Goal: Task Accomplishment & Management: Manage account settings

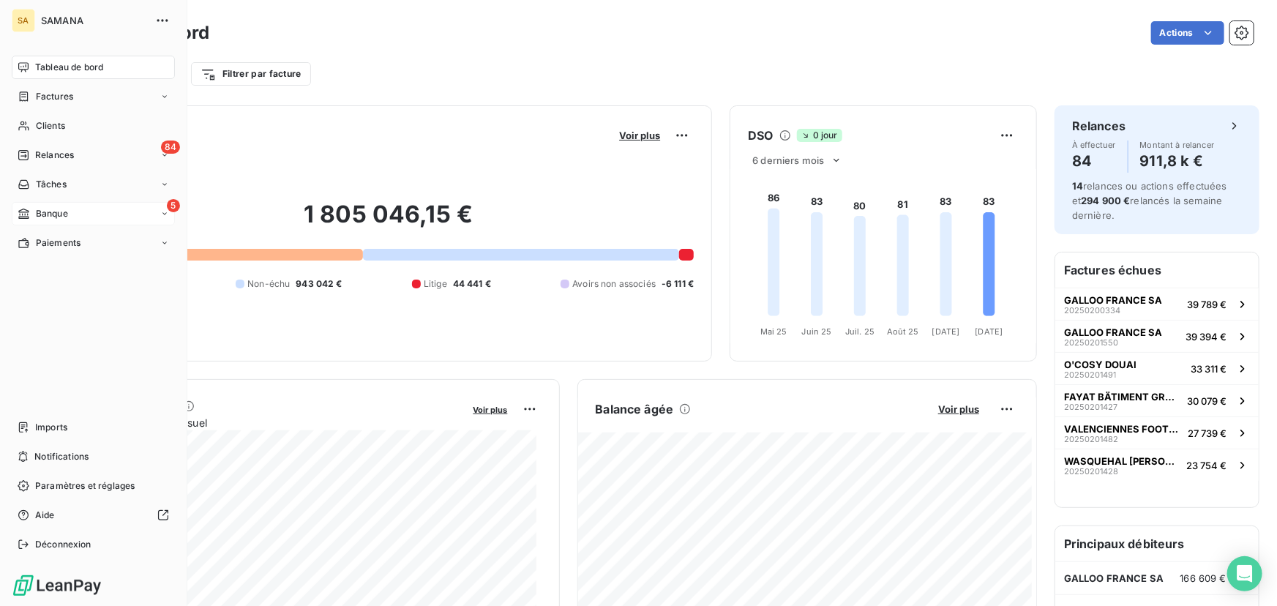
click at [60, 207] on span "Banque" at bounding box center [52, 213] width 32 height 13
click at [95, 243] on span "Opérations à associer" at bounding box center [81, 242] width 92 height 13
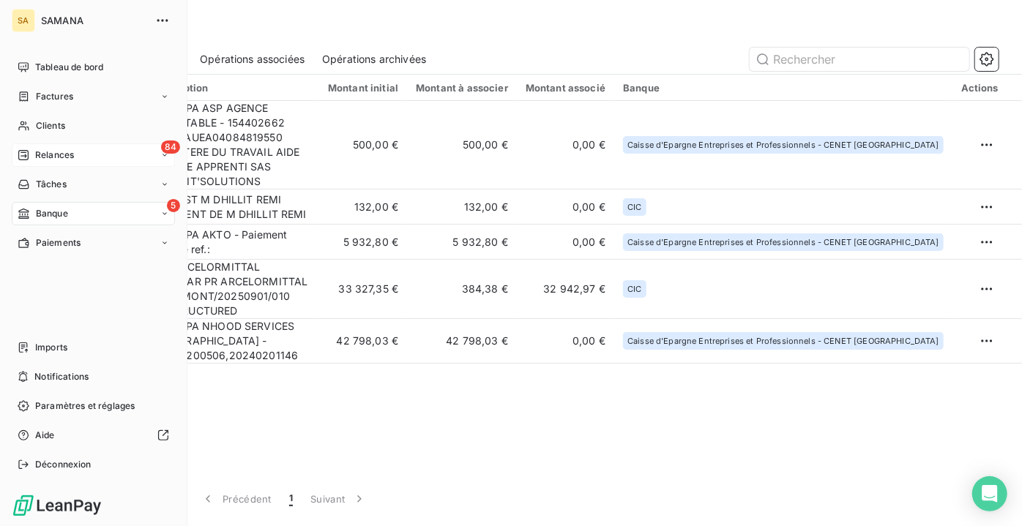
click at [80, 152] on div "84 Relances" at bounding box center [93, 154] width 163 height 23
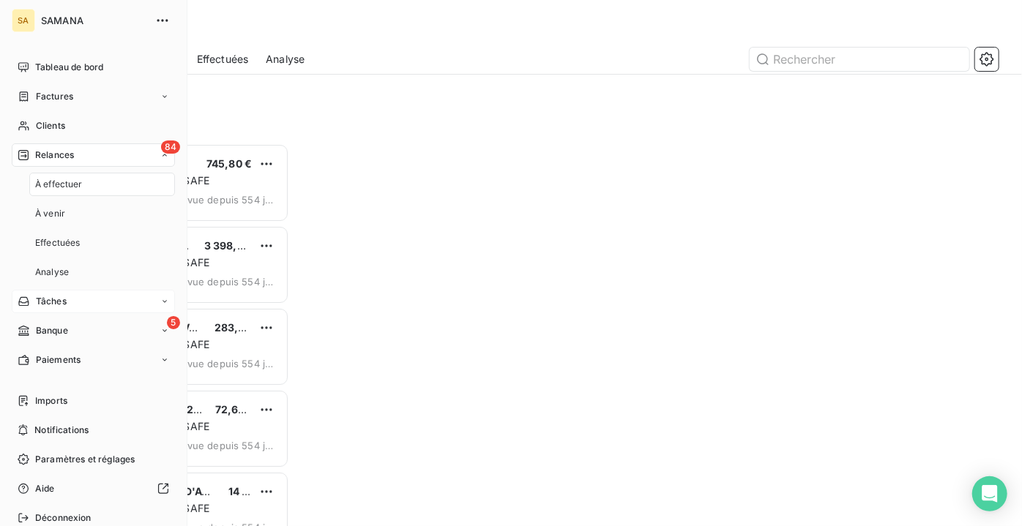
scroll to position [373, 209]
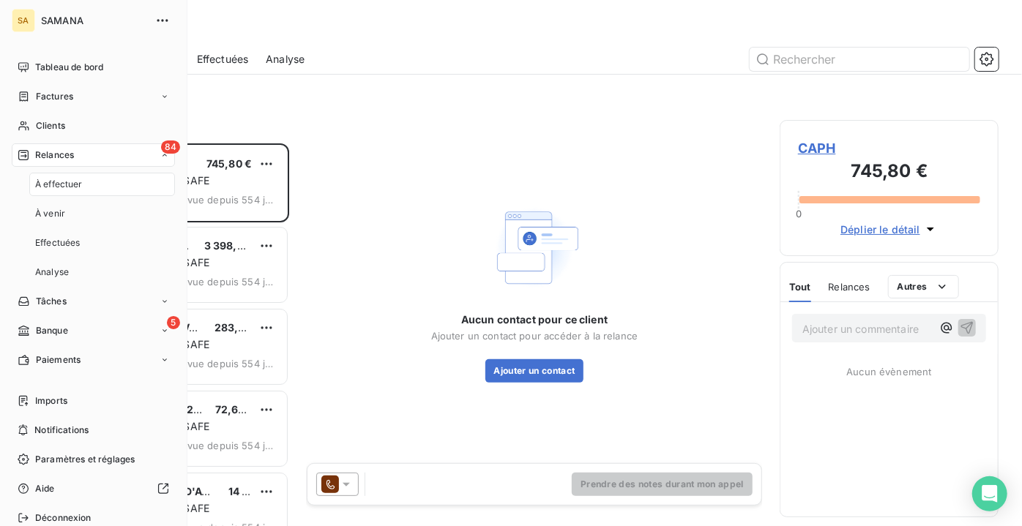
click at [86, 180] on div "À effectuer" at bounding box center [102, 184] width 146 height 23
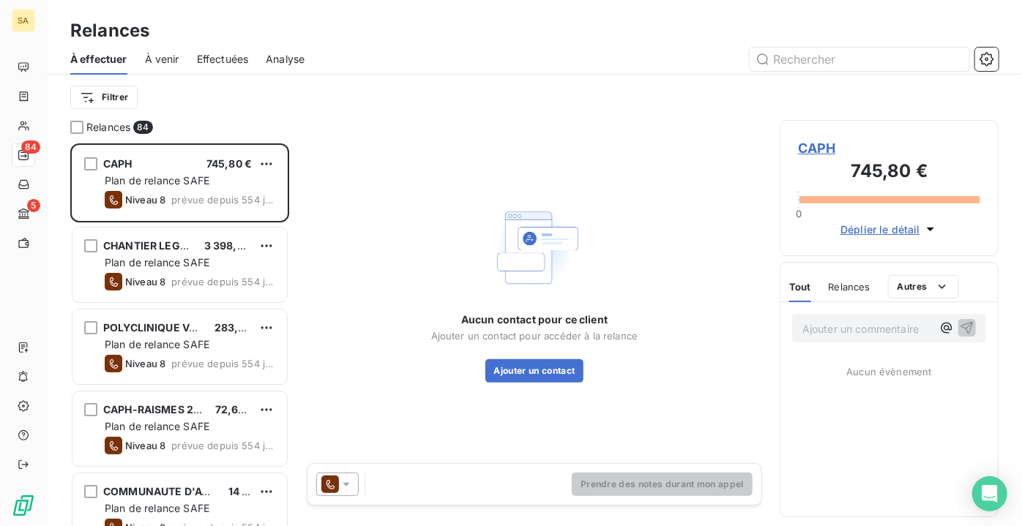
click at [895, 228] on span "Déplier le détail" at bounding box center [880, 229] width 80 height 15
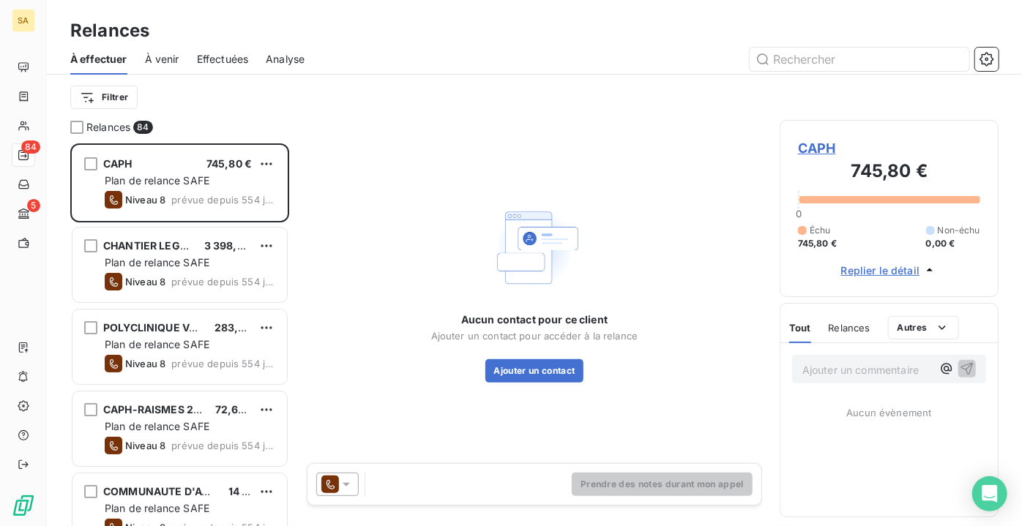
click at [846, 324] on span "Relances" at bounding box center [850, 328] width 42 height 12
click at [798, 320] on div "Tout" at bounding box center [799, 328] width 20 height 31
click at [926, 330] on html "SA 84 5 Relances À effectuer À venir Effectuées Analyse Filtrer Relances 84 CAP…" at bounding box center [511, 263] width 1022 height 526
click at [660, 237] on html "SA 84 5 Relances À effectuer À venir Effectuées Analyse Filtrer Relances 84 CAP…" at bounding box center [511, 263] width 1022 height 526
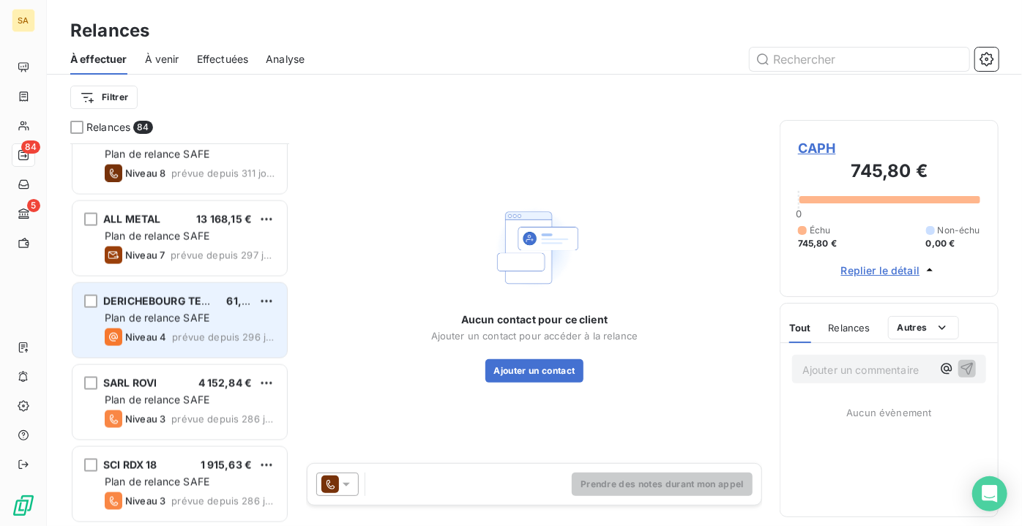
scroll to position [1198, 0]
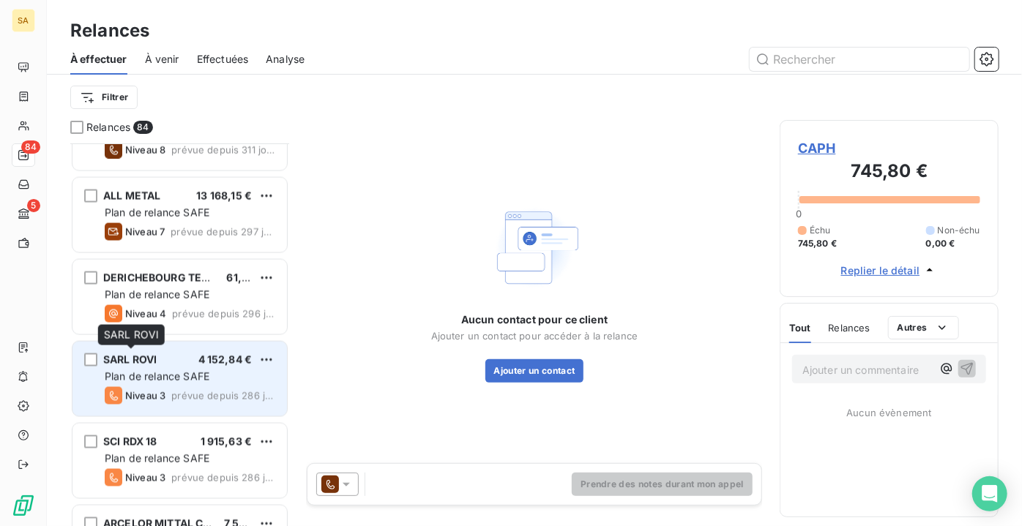
click at [141, 363] on span "SARL ROVI" at bounding box center [129, 360] width 53 height 12
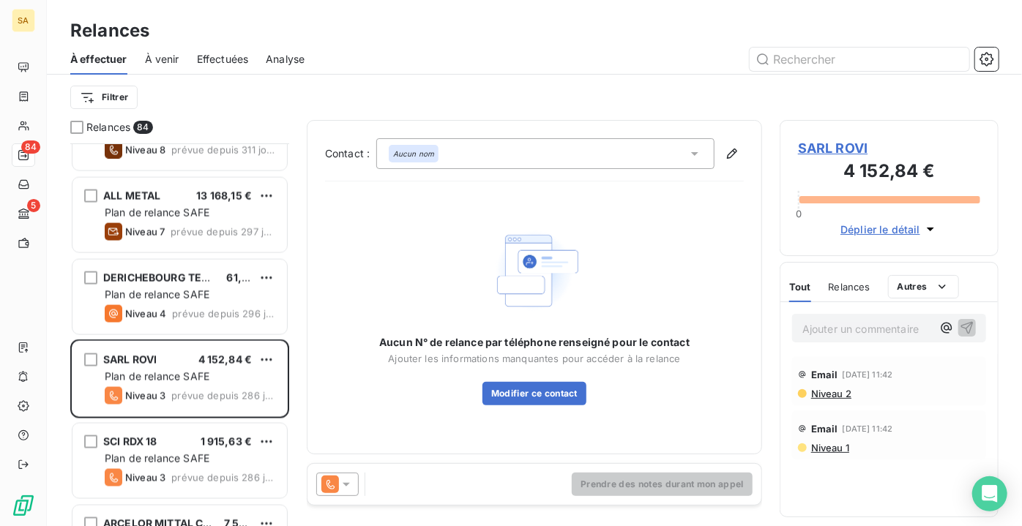
click at [882, 227] on span "Déplier le détail" at bounding box center [880, 229] width 80 height 15
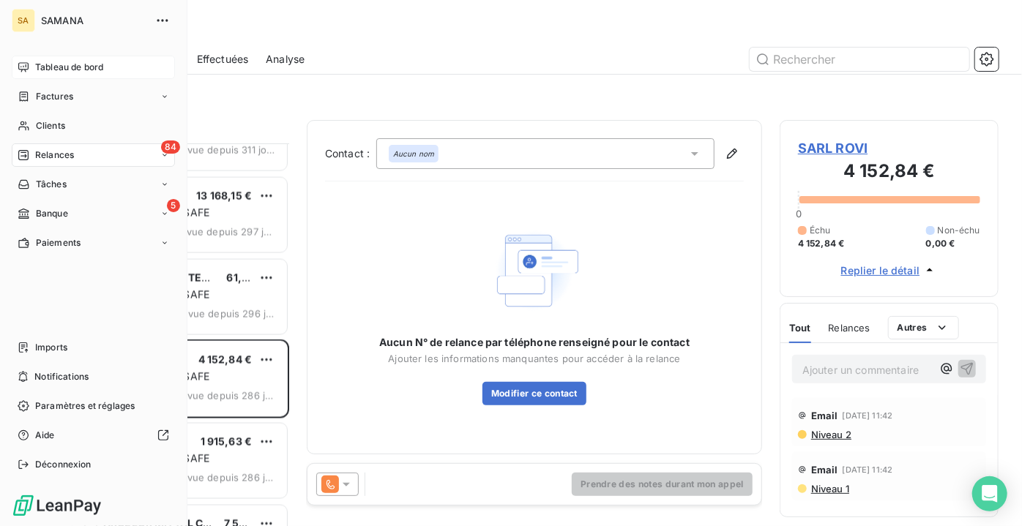
click at [66, 72] on span "Tableau de bord" at bounding box center [69, 67] width 68 height 13
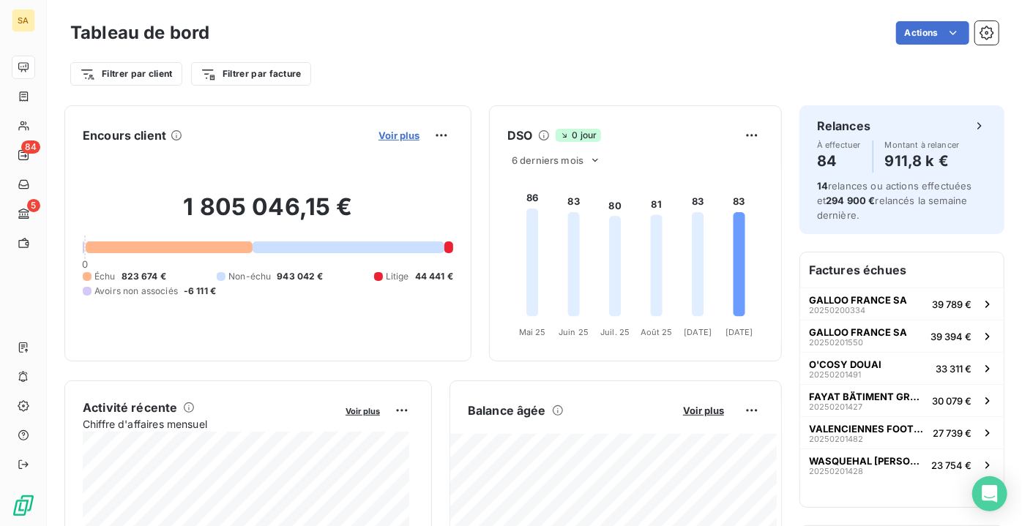
click at [394, 135] on span "Voir plus" at bounding box center [398, 136] width 41 height 12
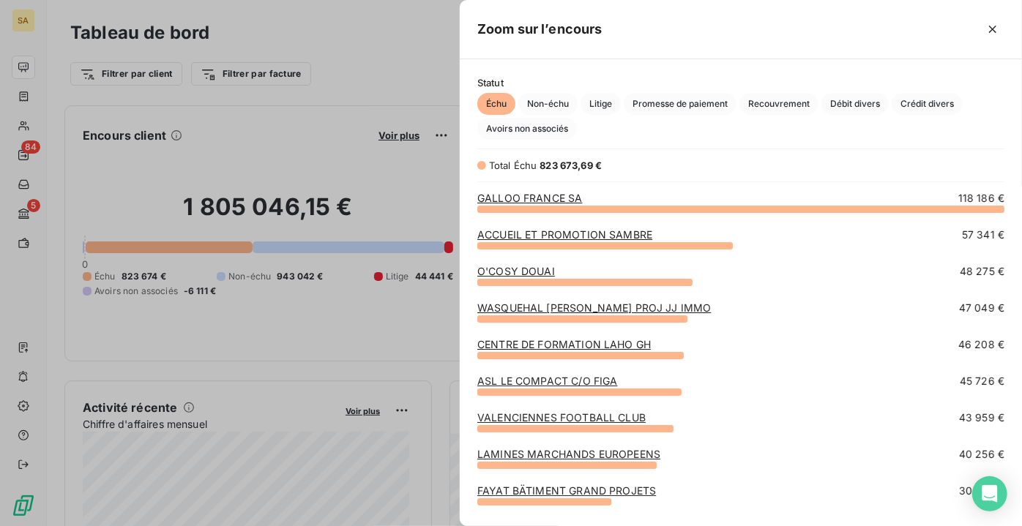
click at [572, 195] on link "GALLOO FRANCE SA" at bounding box center [529, 198] width 105 height 12
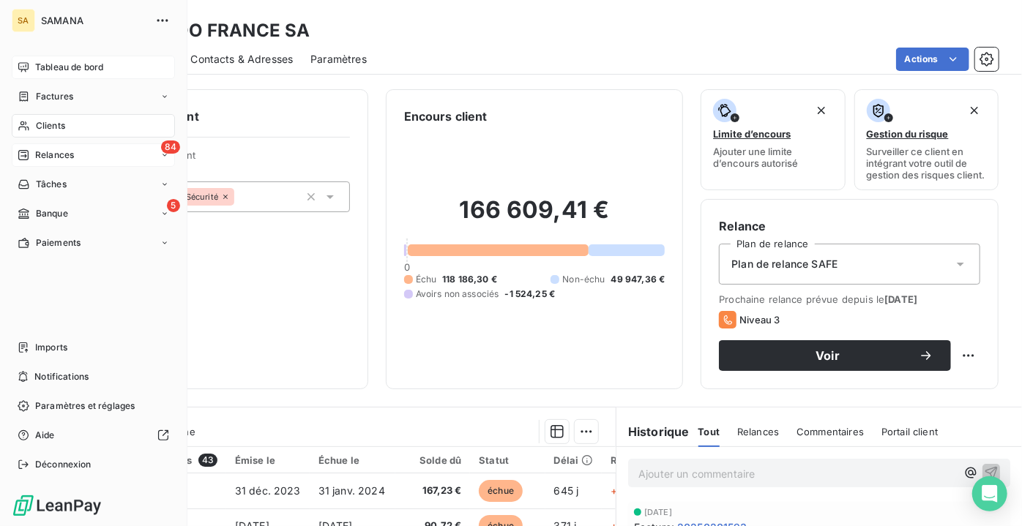
click at [92, 145] on div "84 Relances" at bounding box center [93, 154] width 163 height 23
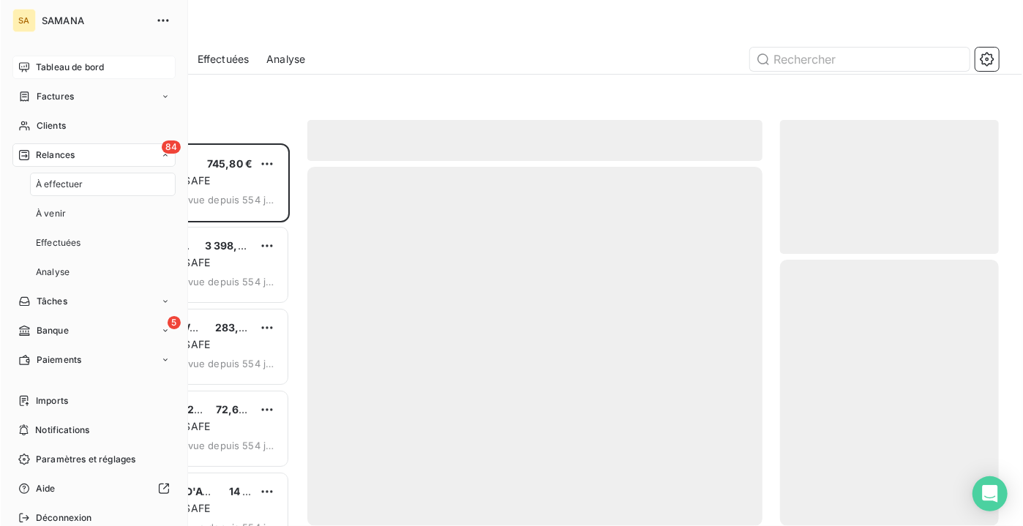
scroll to position [373, 209]
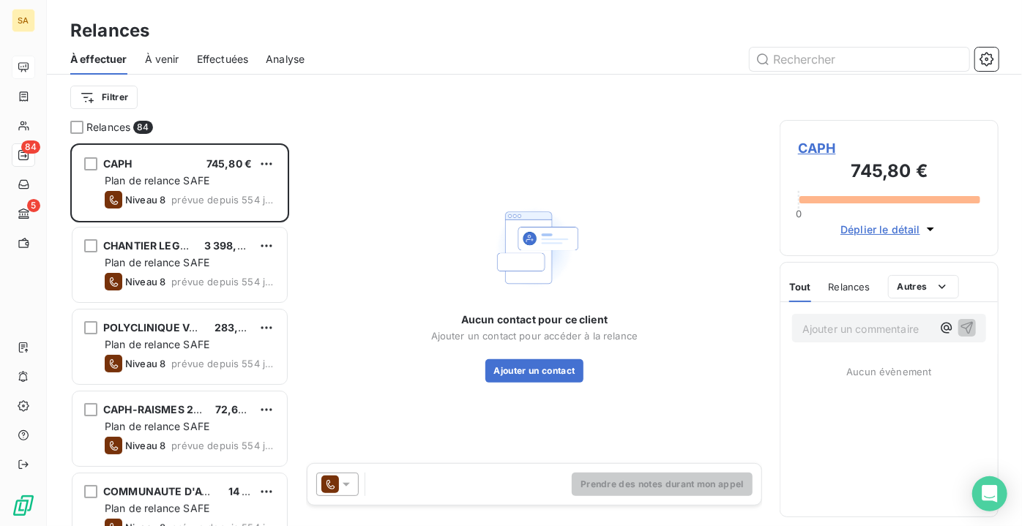
click at [709, 243] on div "Aucun contact pour ce client Ajouter un contact pour accéder à la relance Ajout…" at bounding box center [534, 291] width 455 height 343
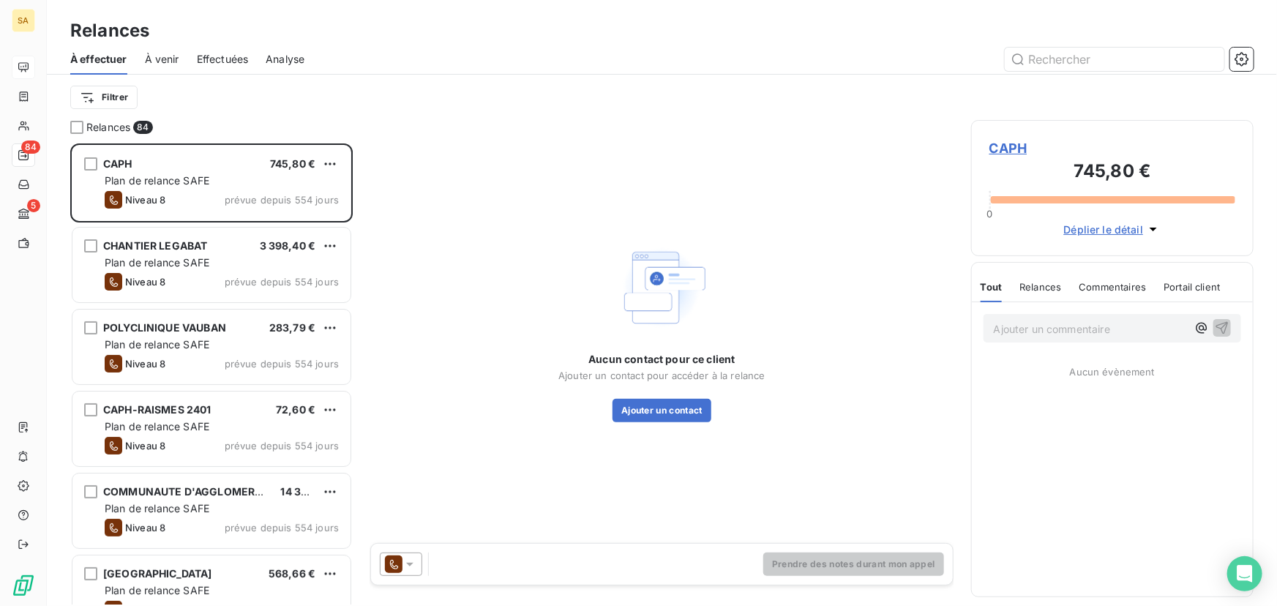
scroll to position [453, 272]
